Goal: Check status

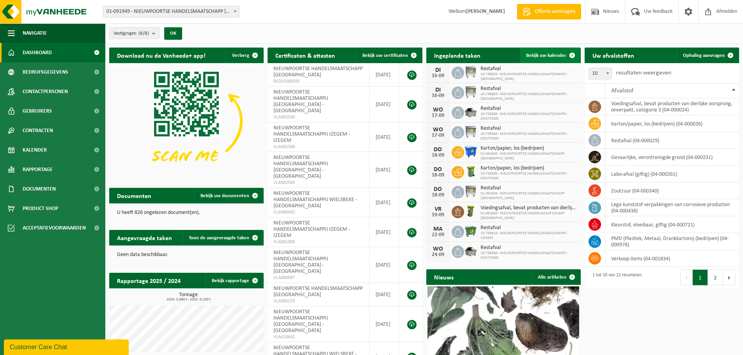
click at [556, 51] on link "Bekijk uw kalender" at bounding box center [550, 56] width 60 height 16
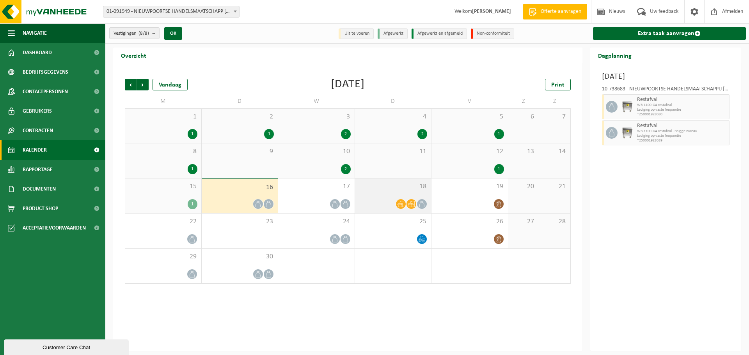
click at [396, 197] on div "18" at bounding box center [393, 196] width 76 height 35
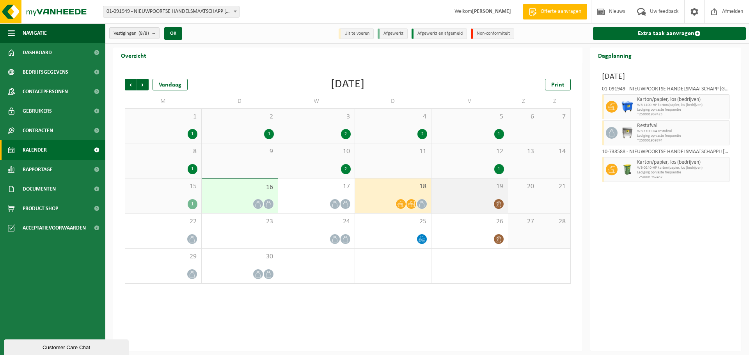
click at [486, 201] on div at bounding box center [469, 204] width 69 height 11
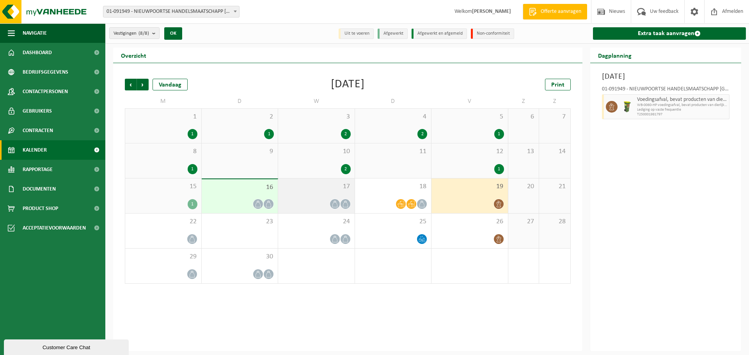
click at [335, 194] on div "17" at bounding box center [316, 196] width 76 height 35
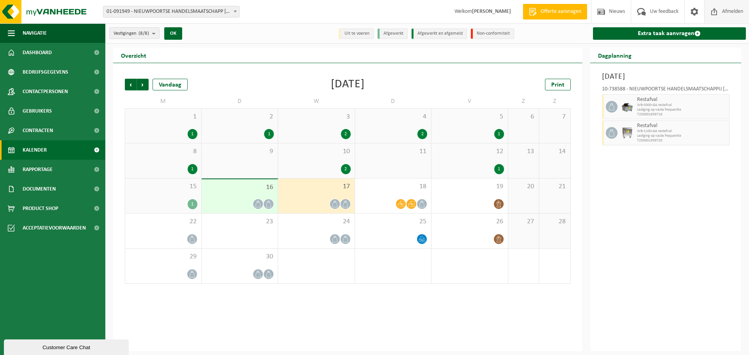
click at [737, 8] on span "Afmelden" at bounding box center [732, 11] width 25 height 23
